Goal: Communication & Community: Answer question/provide support

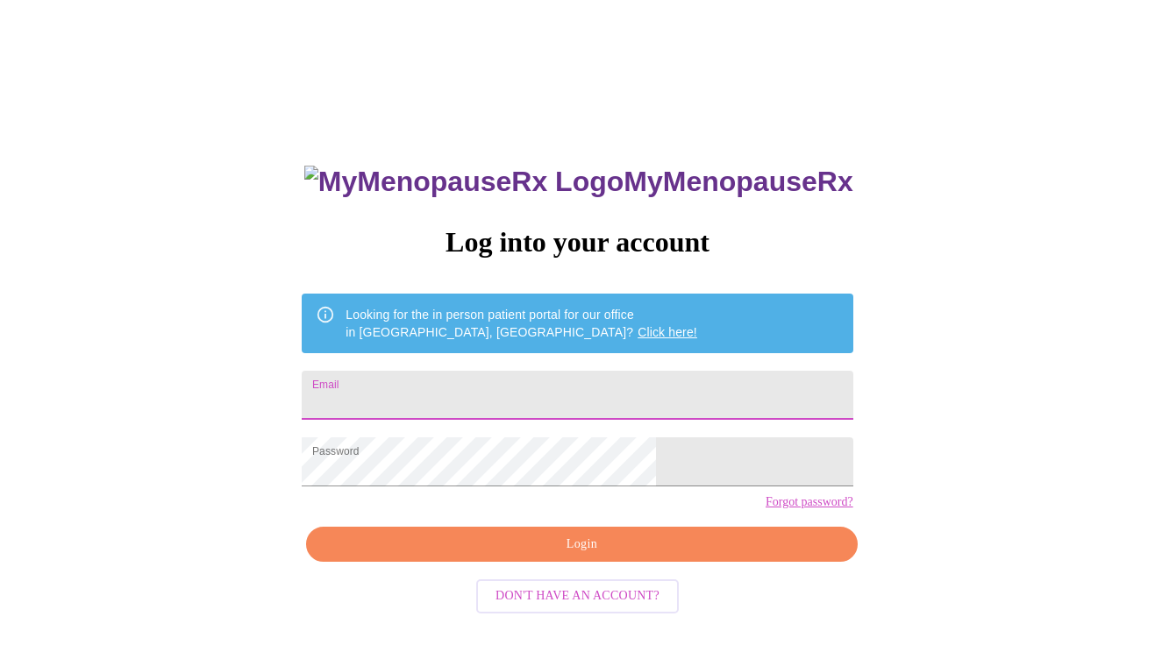
type input "jenvigil@yahoo.com"
click at [552, 556] on span "Login" at bounding box center [581, 545] width 510 height 22
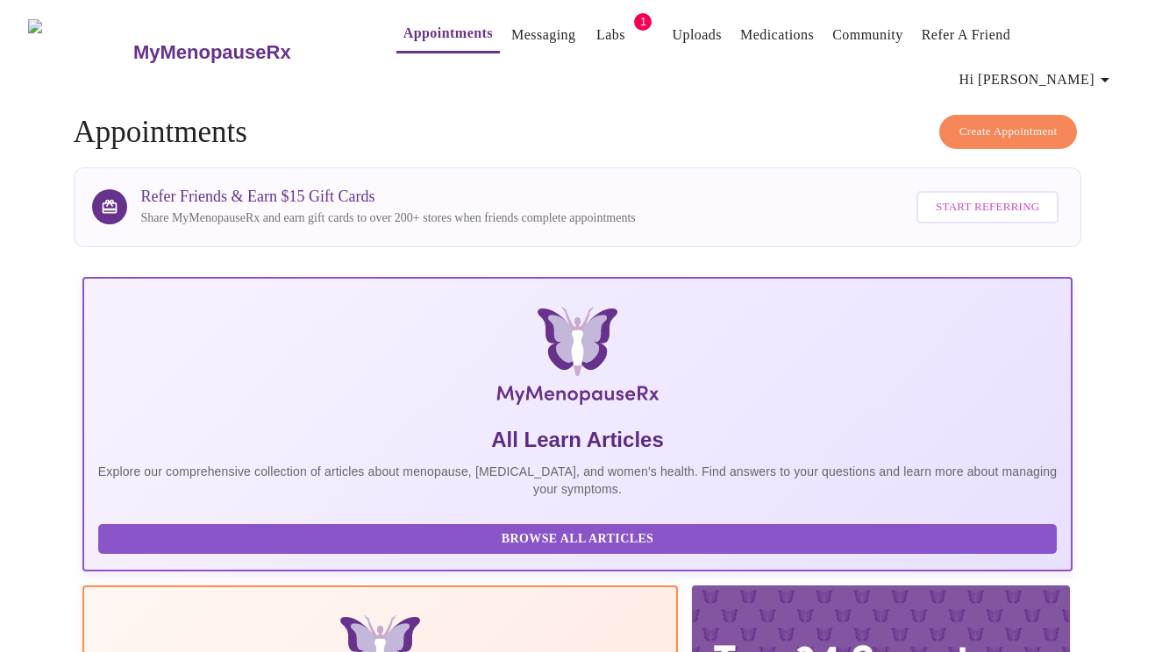
click at [511, 39] on link "Messaging" at bounding box center [543, 35] width 64 height 25
click at [403, 32] on link "Appointments" at bounding box center [447, 33] width 89 height 25
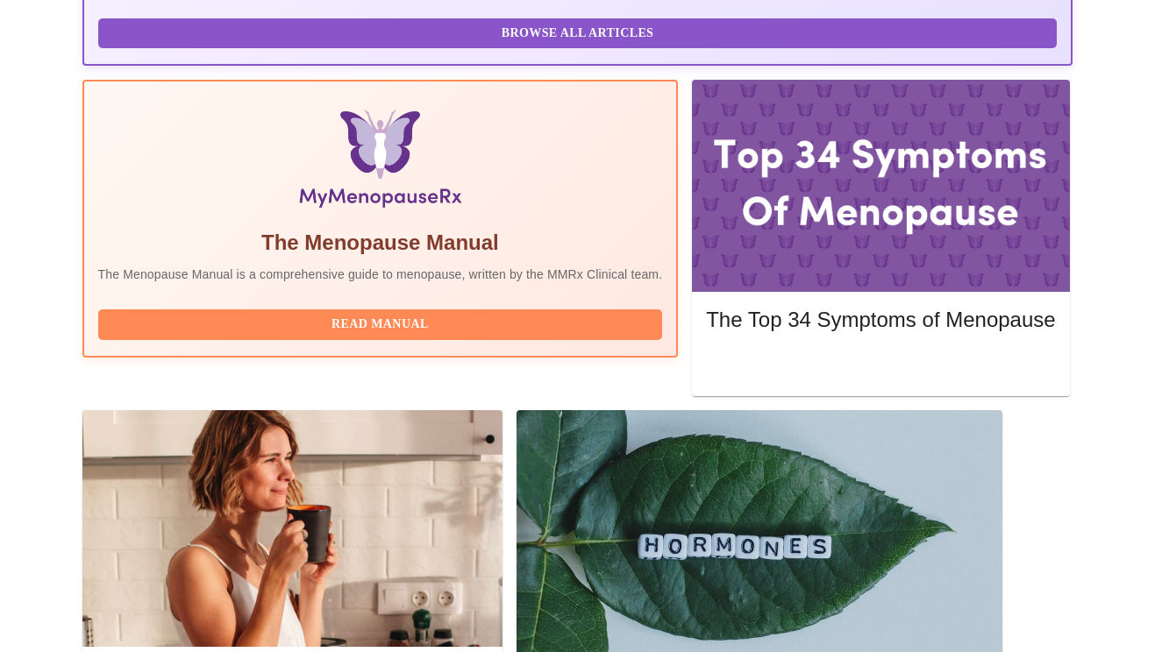
scroll to position [509, 0]
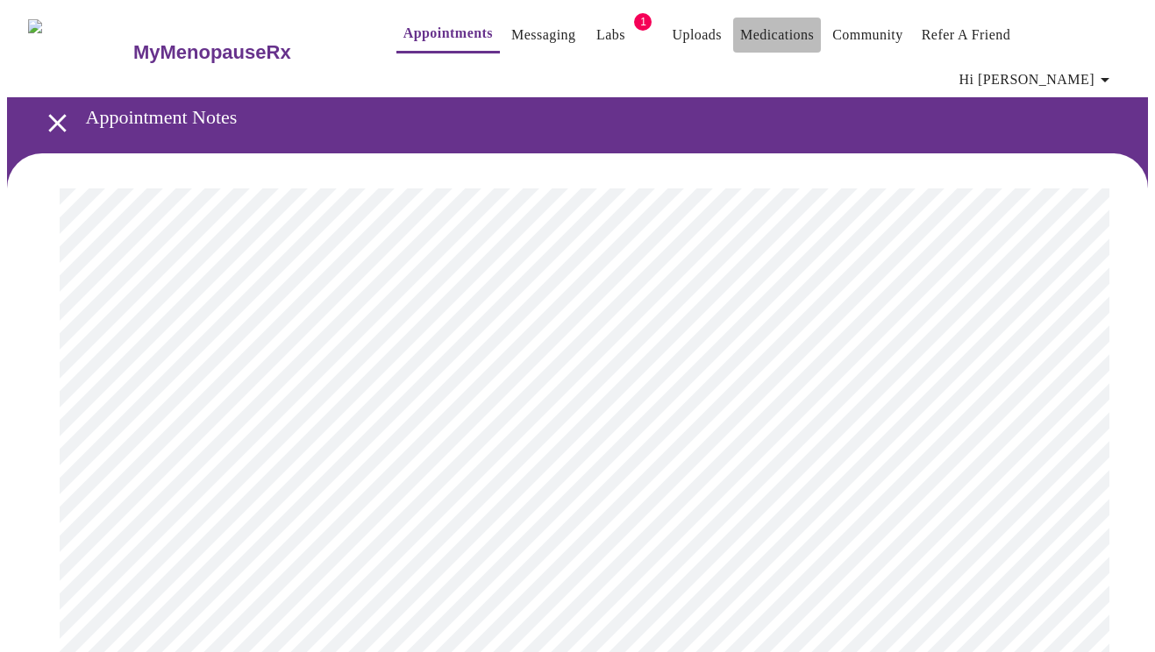
click at [756, 35] on link "Medications" at bounding box center [777, 35] width 74 height 25
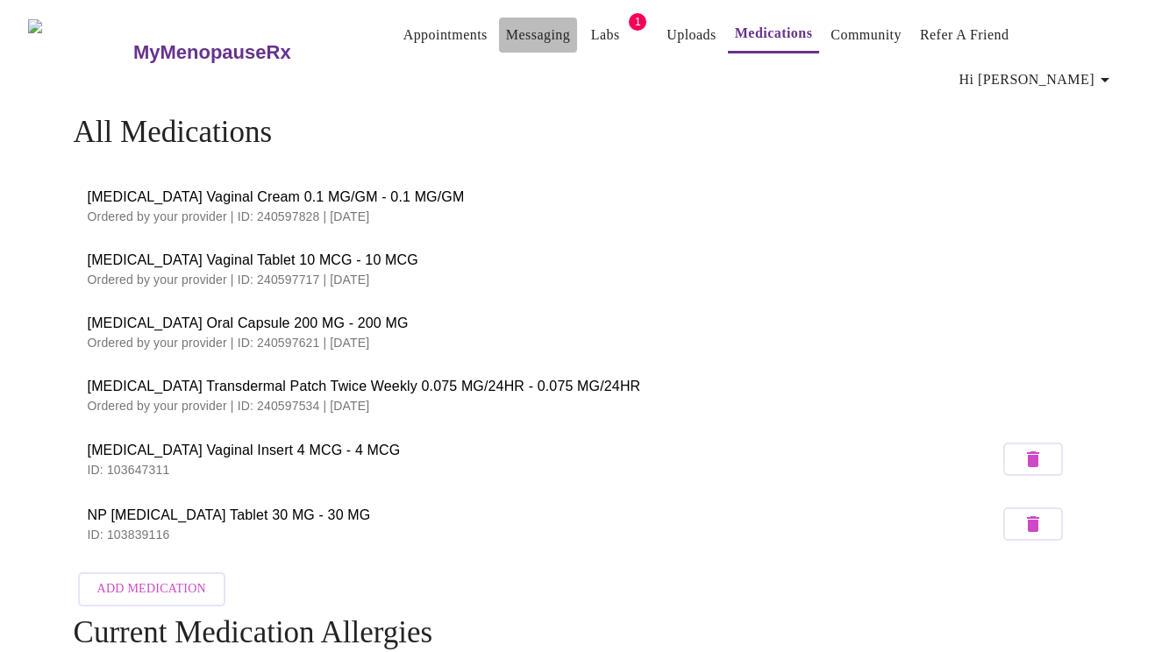
click at [506, 39] on link "Messaging" at bounding box center [538, 35] width 64 height 25
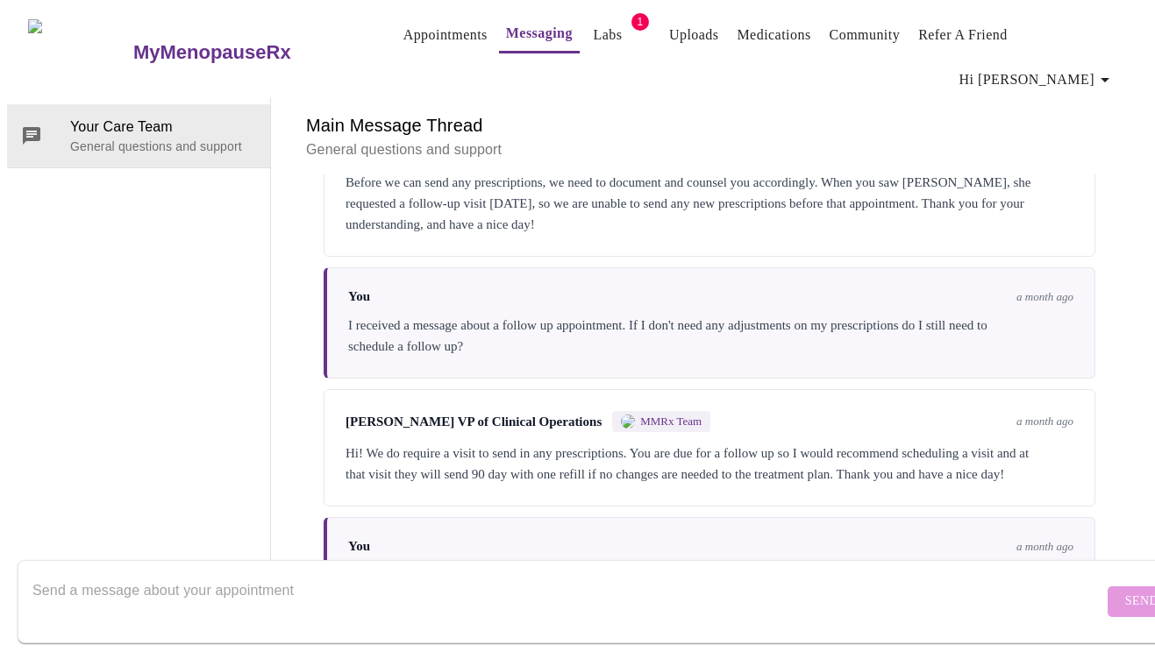
scroll to position [936, 0]
click at [235, 573] on textarea "Send a message about your appointment" at bounding box center [567, 601] width 1071 height 56
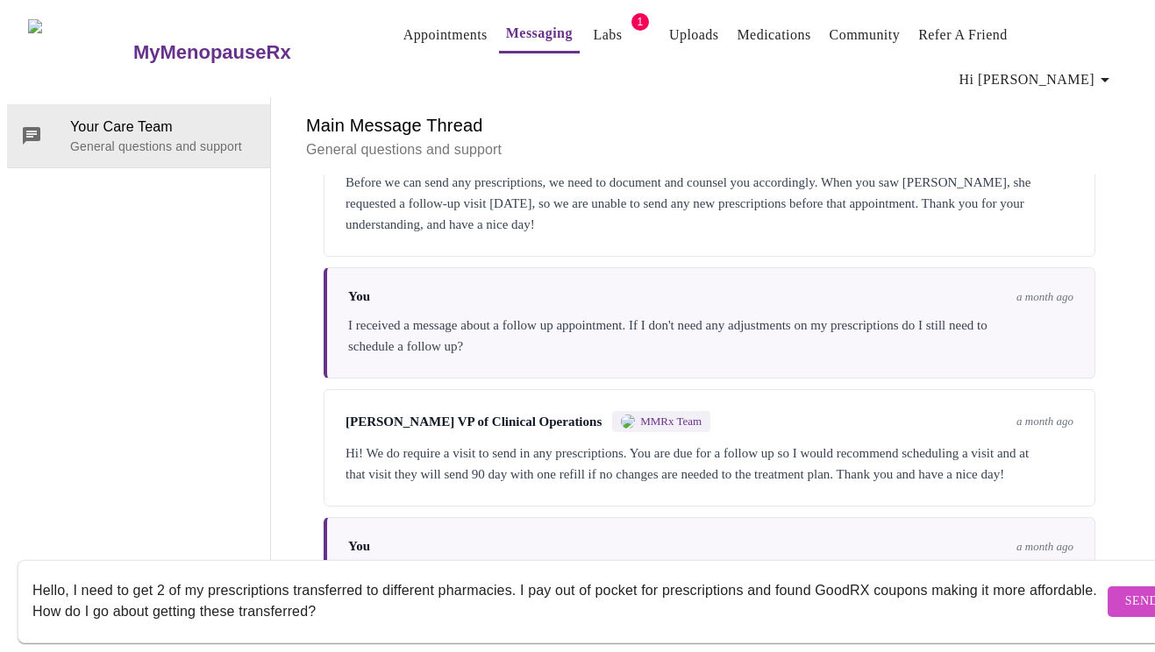
type textarea "Hello, I need to get 2 of my prescriptions transferred to different pharmacies.…"
click at [1125, 591] on span "Send" at bounding box center [1141, 602] width 33 height 22
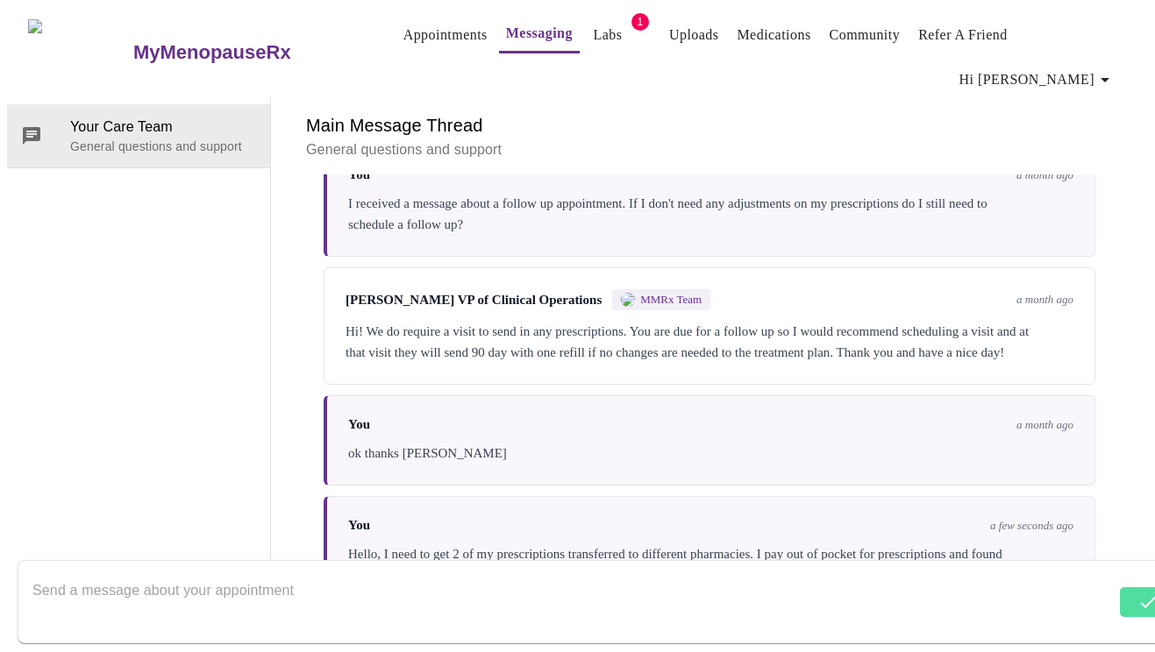
scroll to position [1063, 0]
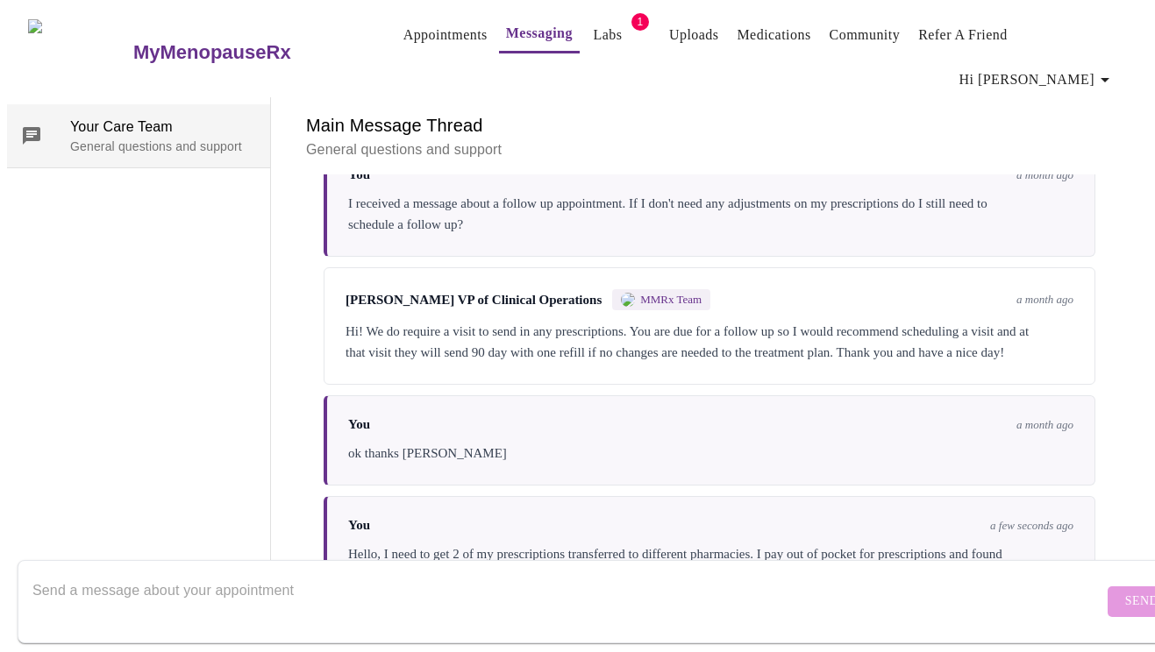
click at [117, 117] on span "Your Care Team" at bounding box center [163, 127] width 186 height 21
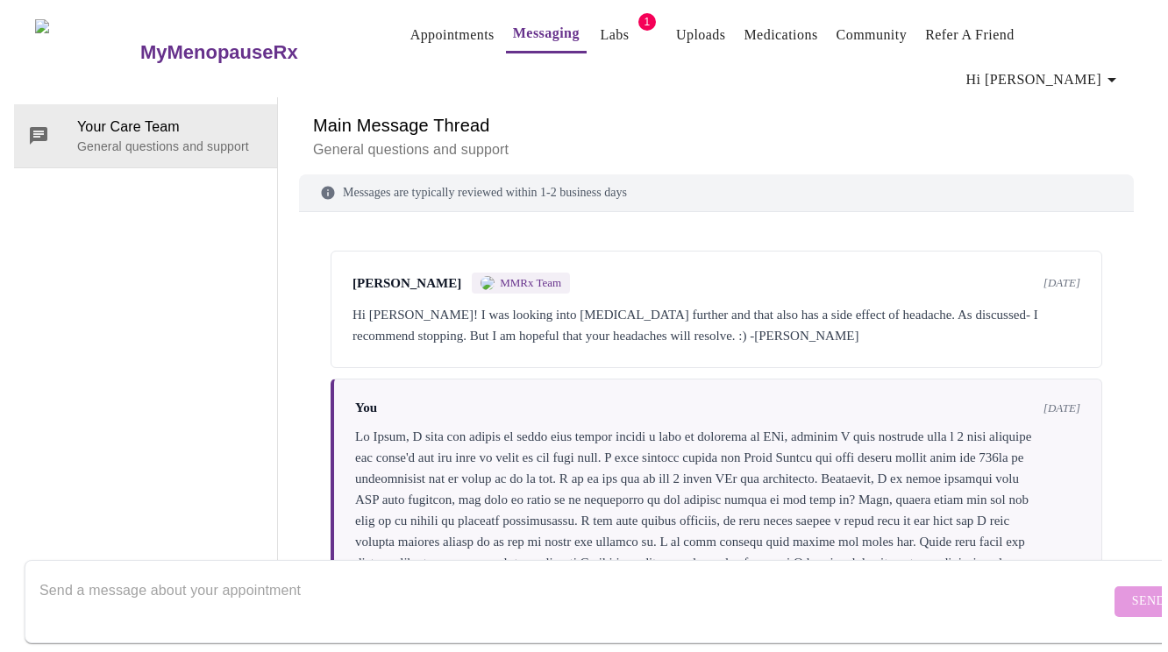
scroll to position [0, 0]
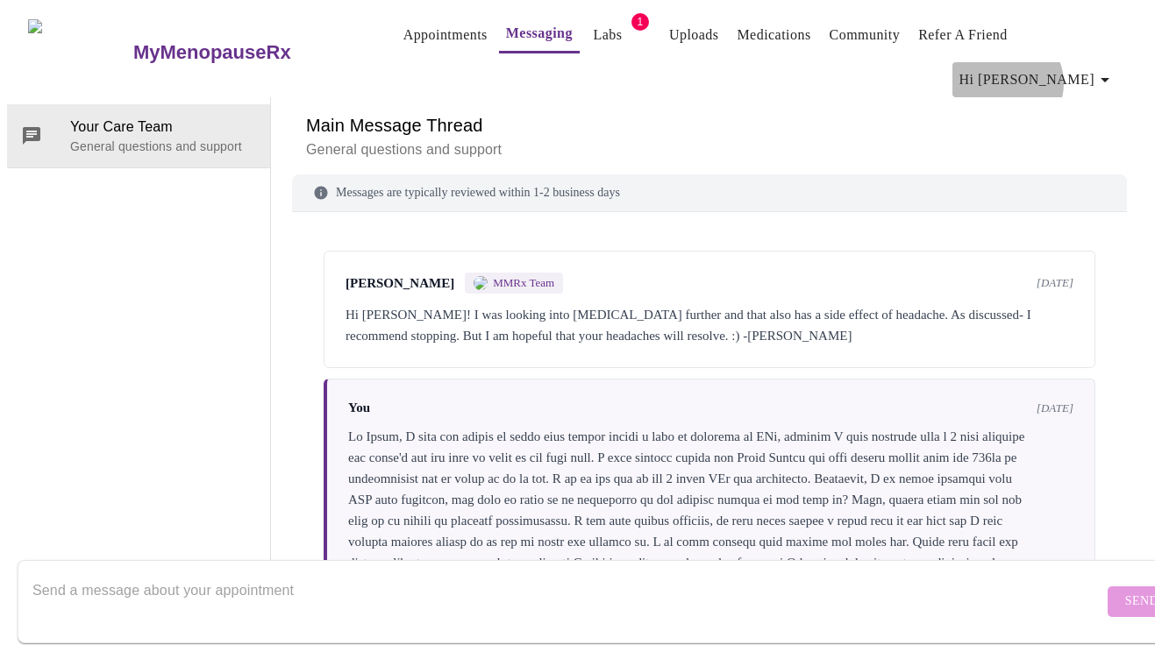
click at [1076, 68] on span "Hi [PERSON_NAME]" at bounding box center [1037, 80] width 156 height 25
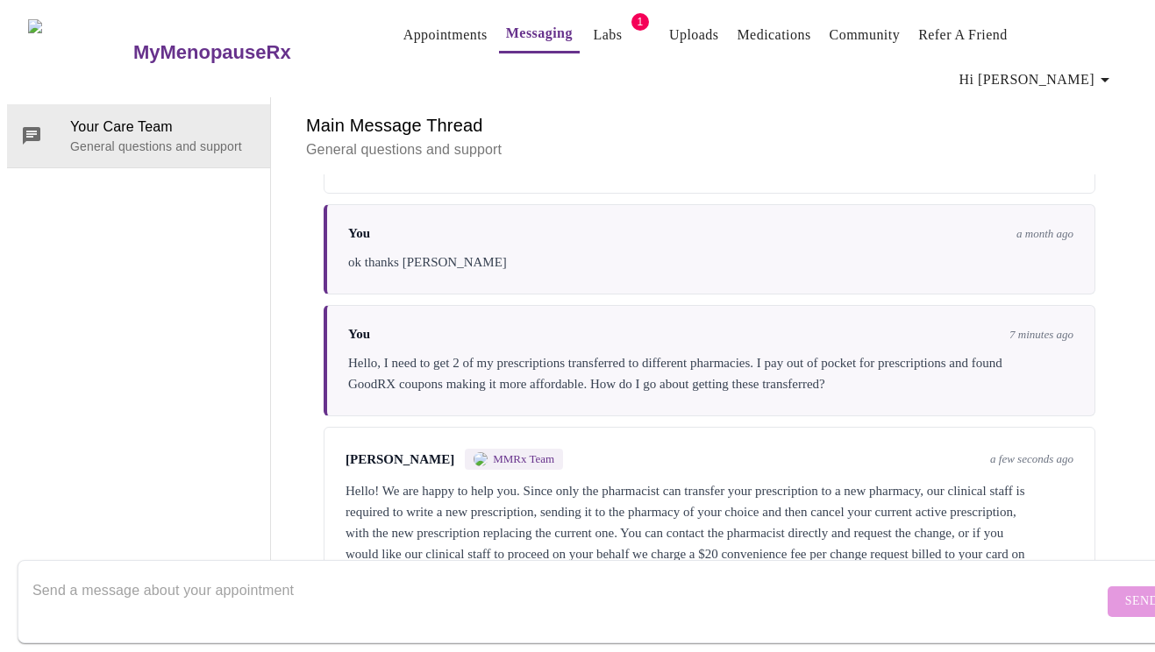
click at [388, 573] on textarea "Send a message about your appointment" at bounding box center [567, 601] width 1071 height 56
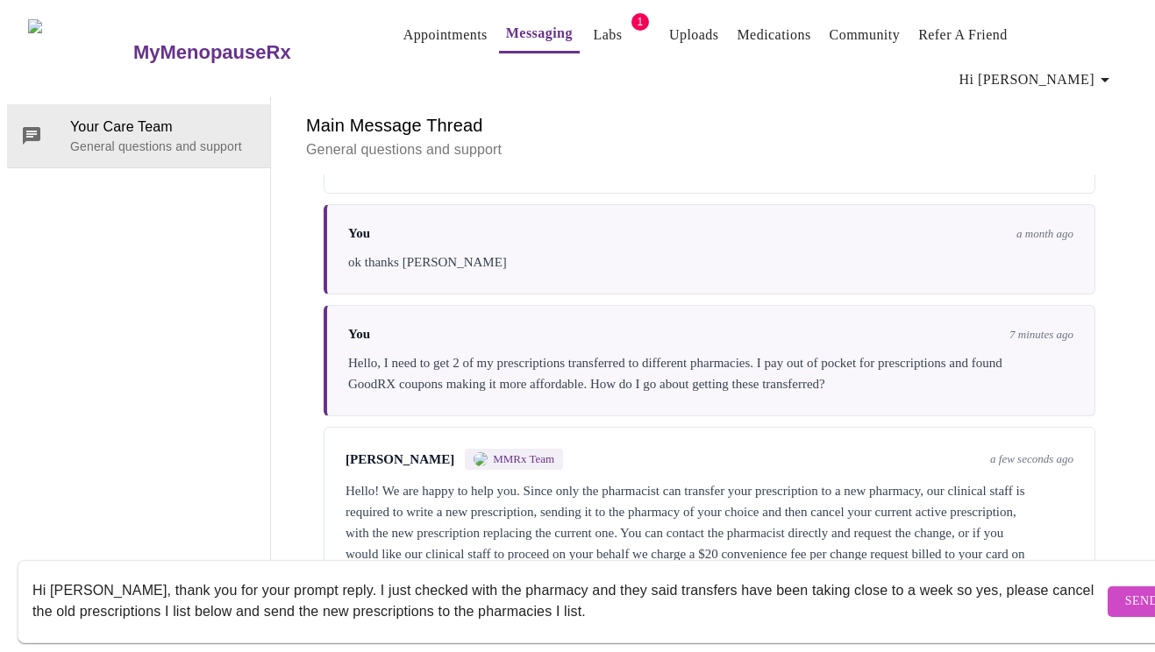
scroll to position [11, 0]
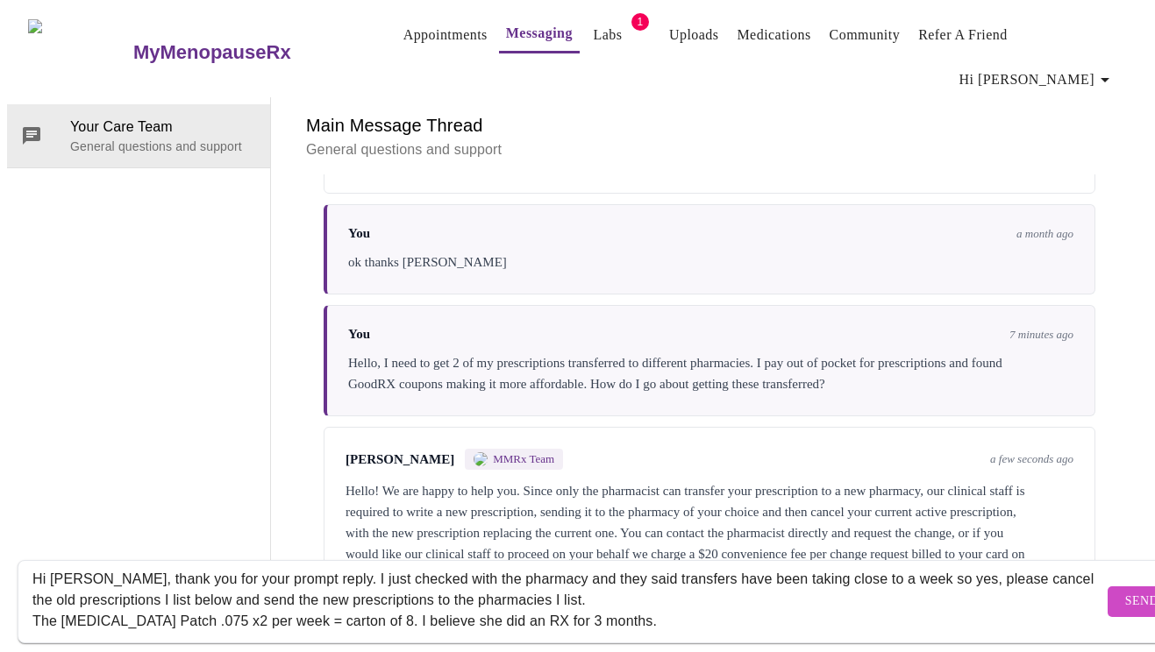
click at [605, 582] on textarea "Hi [PERSON_NAME], thank you for your prompt reply. I just checked with the phar…" at bounding box center [567, 601] width 1071 height 56
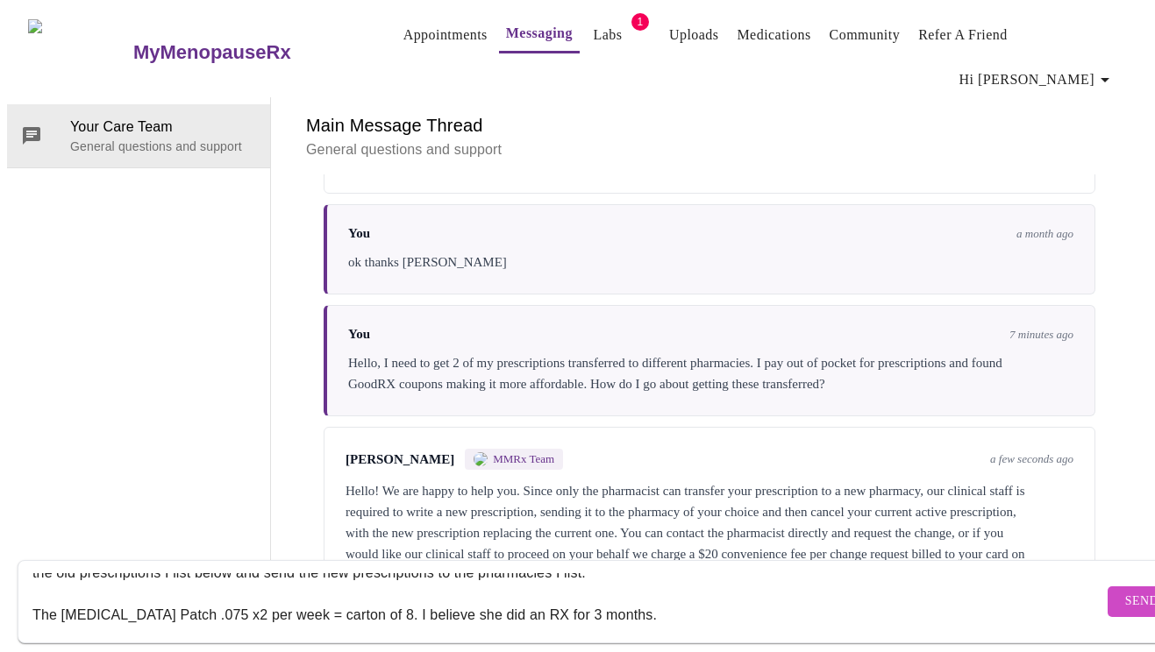
scroll to position [42, 0]
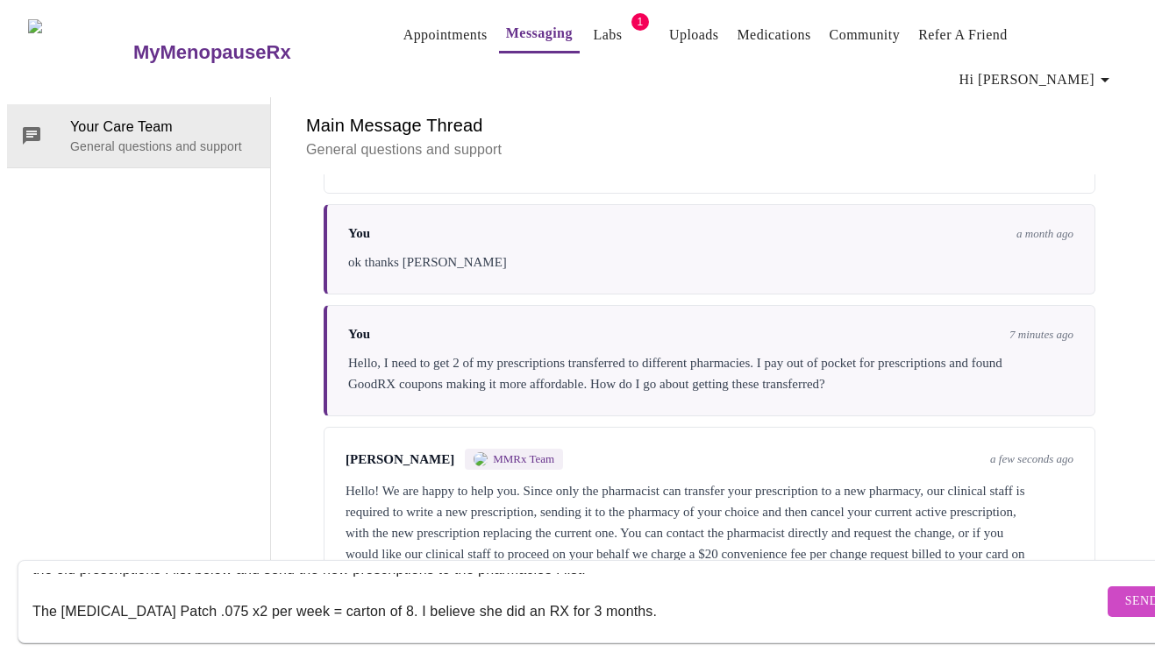
click at [617, 597] on textarea "Hi [PERSON_NAME], thank you for your prompt reply. I just checked with the phar…" at bounding box center [567, 601] width 1071 height 56
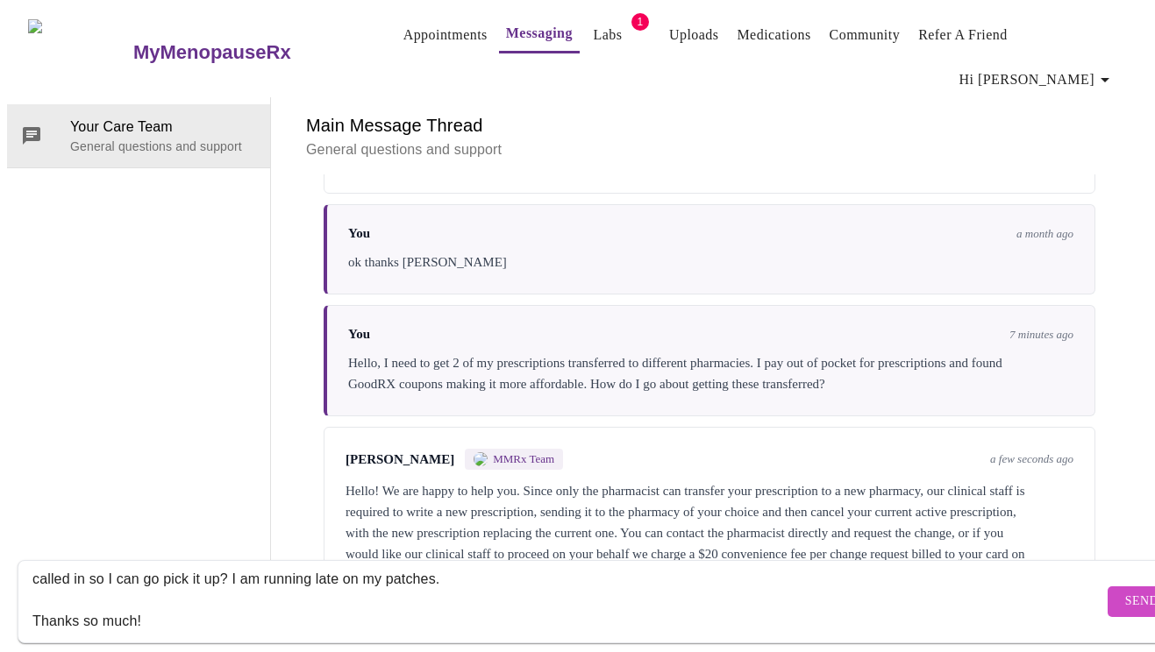
scroll to position [243, 0]
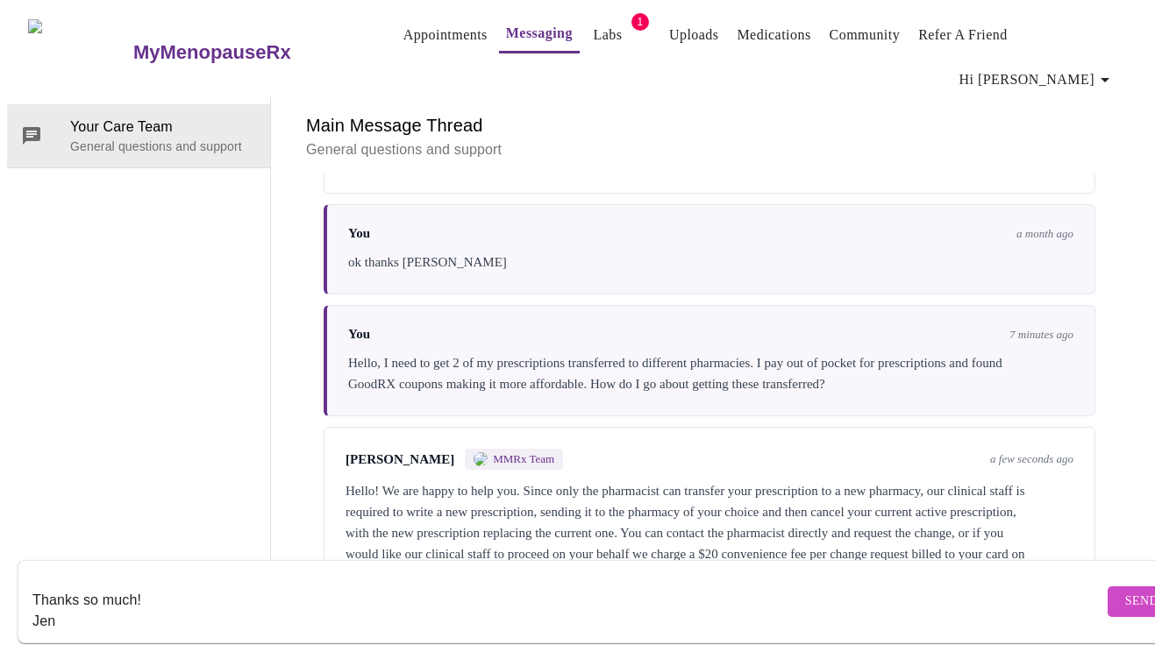
type textarea "Hi [PERSON_NAME], thank you for your prompt reply. I just checked with the phar…"
click at [1125, 591] on span "Send" at bounding box center [1141, 602] width 33 height 22
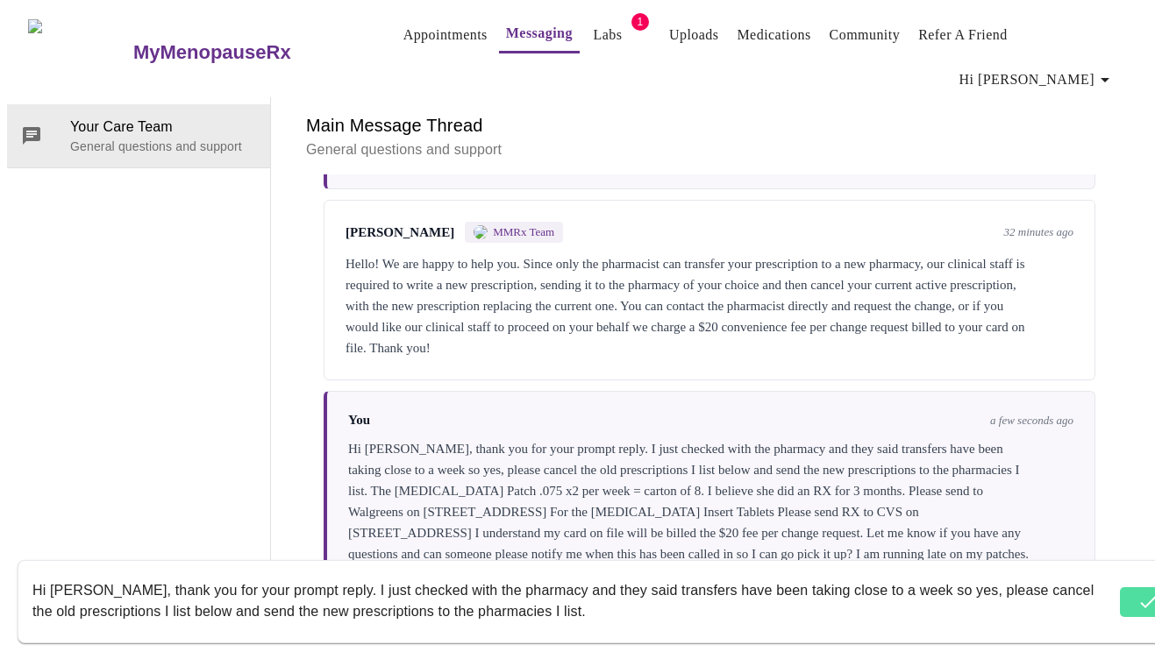
scroll to position [1488, 0]
